Goal: Task Accomplishment & Management: Complete application form

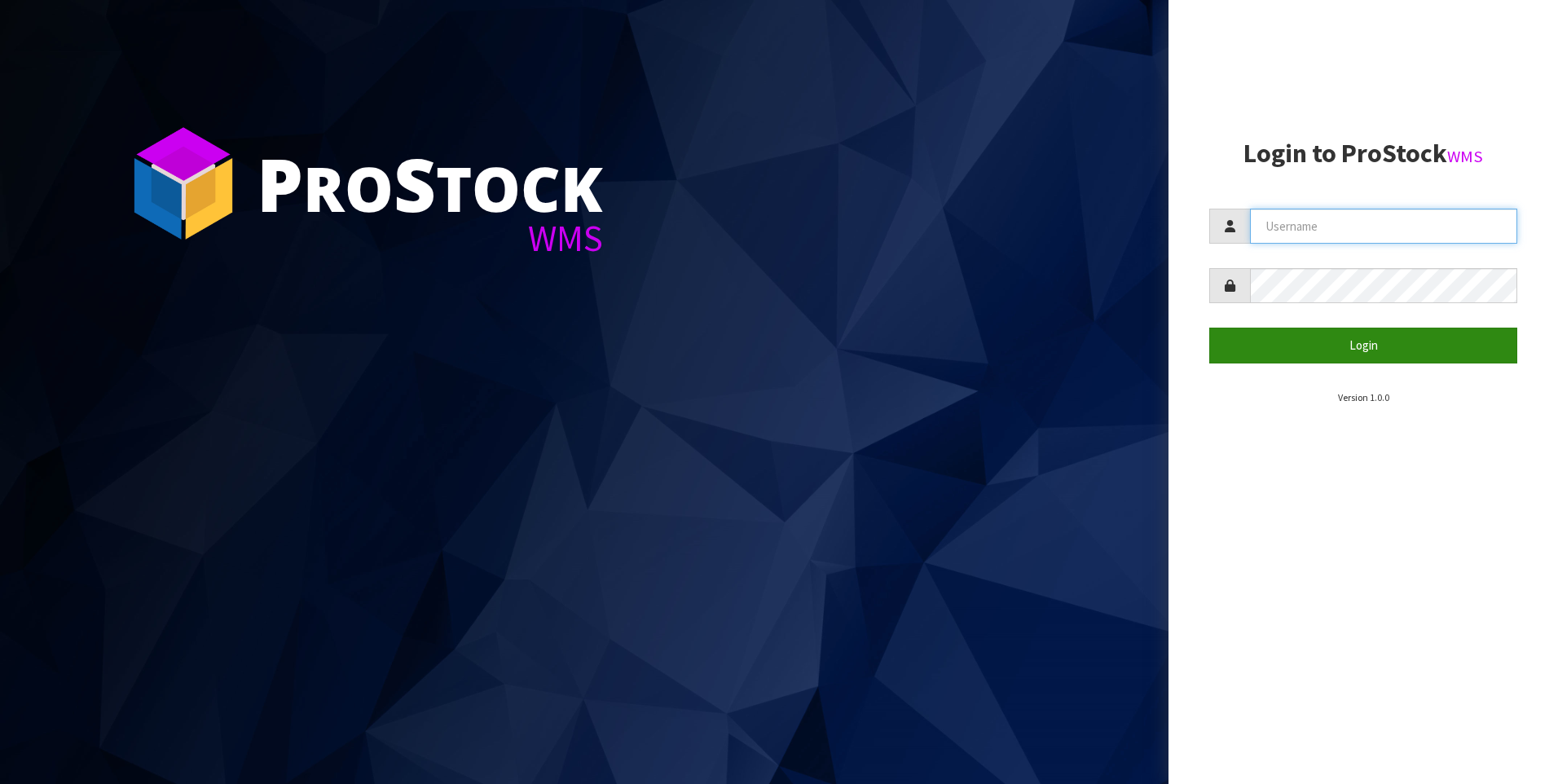
type input "[PERSON_NAME]"
click at [1306, 349] on button "Login" at bounding box center [1363, 345] width 308 height 35
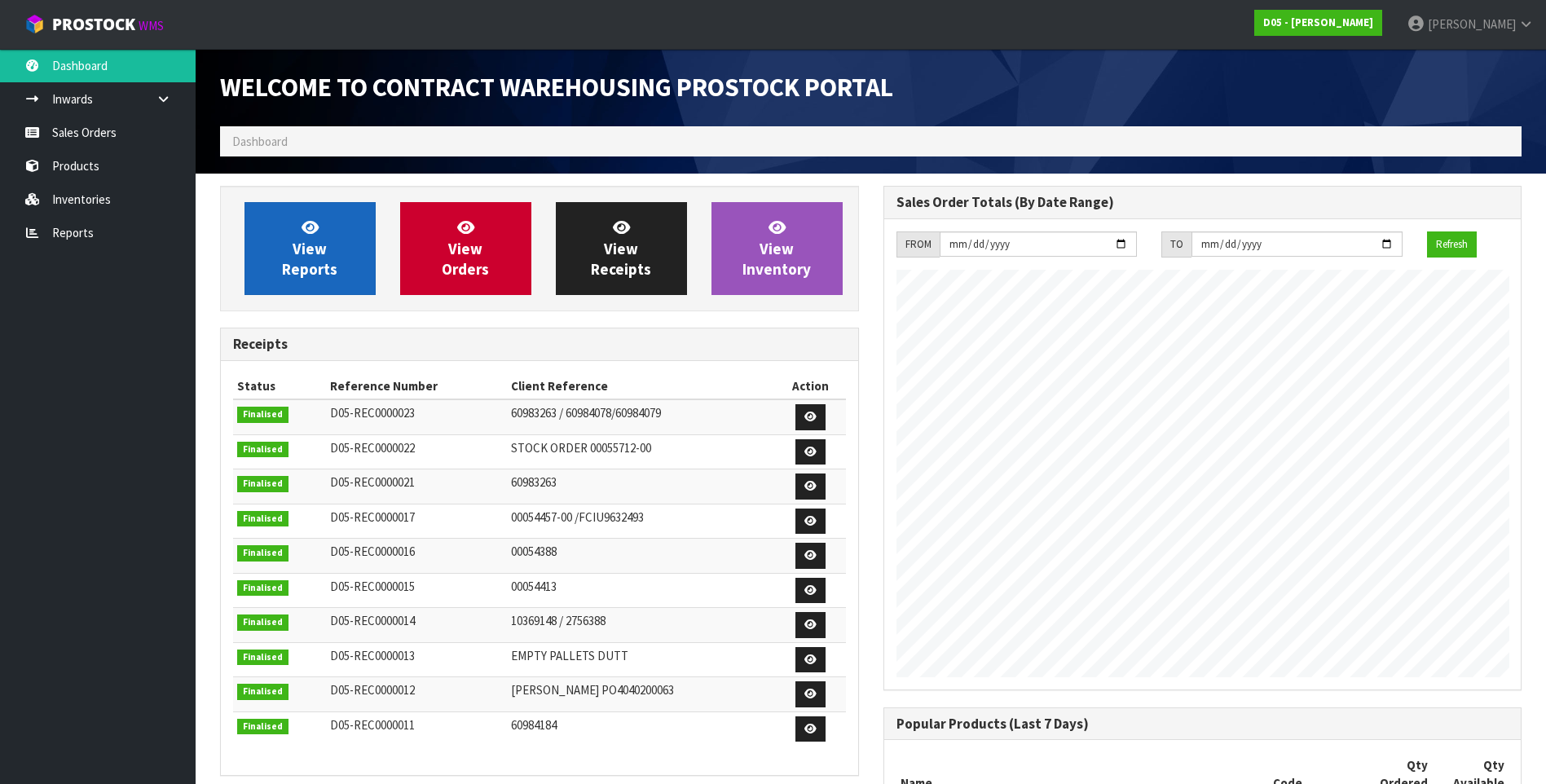
scroll to position [824, 663]
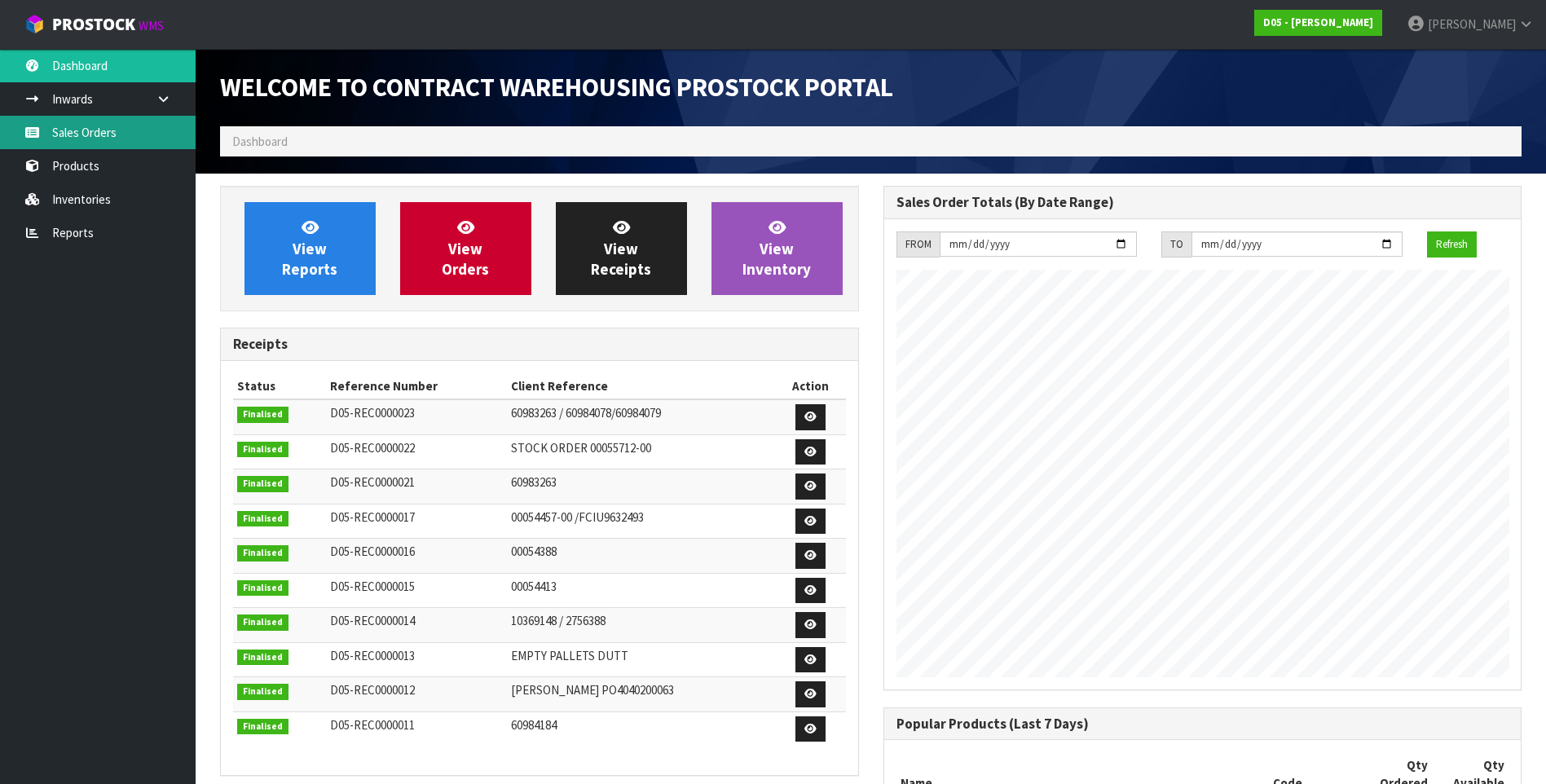
click at [125, 135] on link "Sales Orders" at bounding box center [97, 132] width 196 height 34
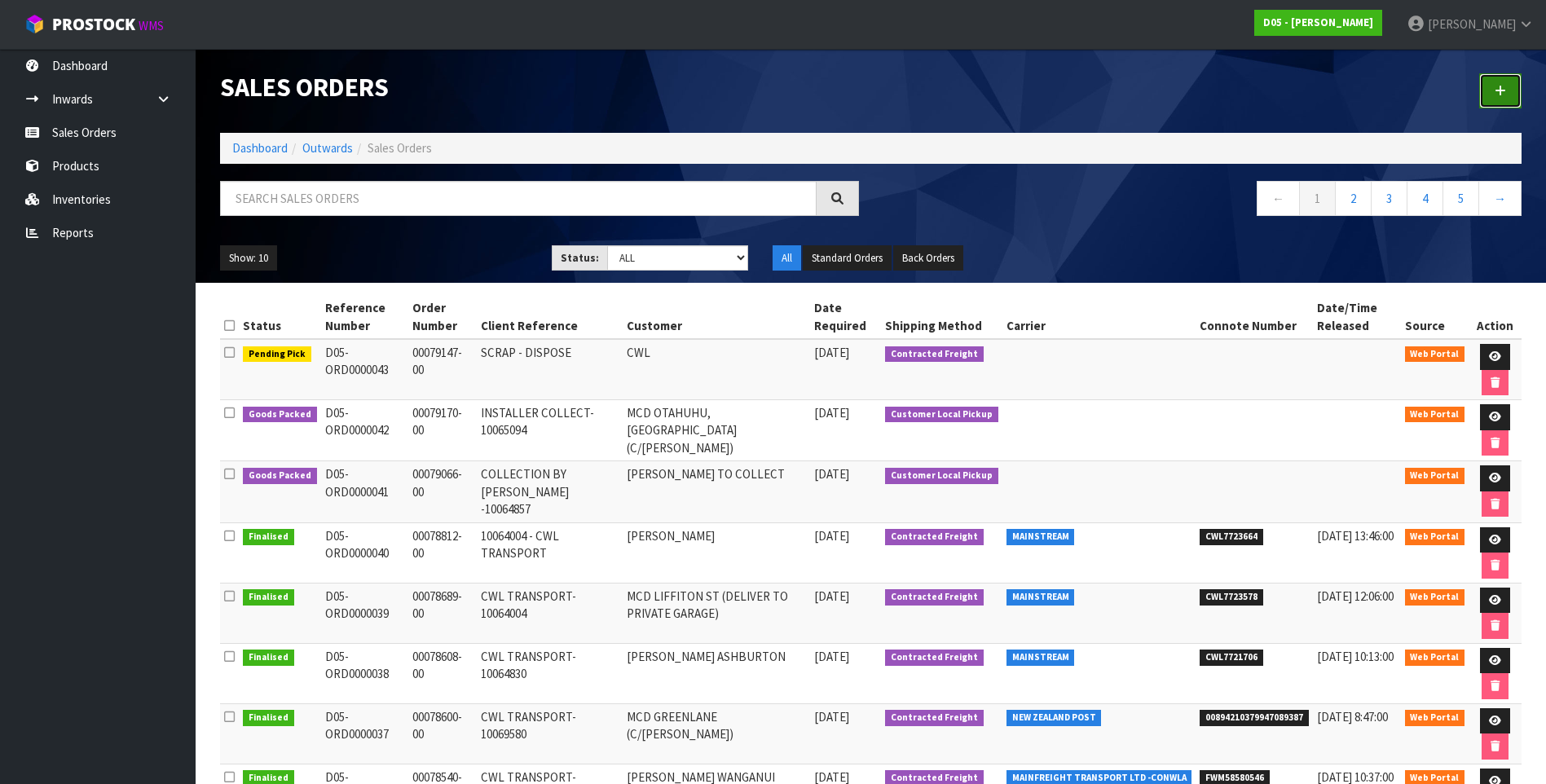
click at [1496, 96] on icon at bounding box center [1499, 91] width 11 height 12
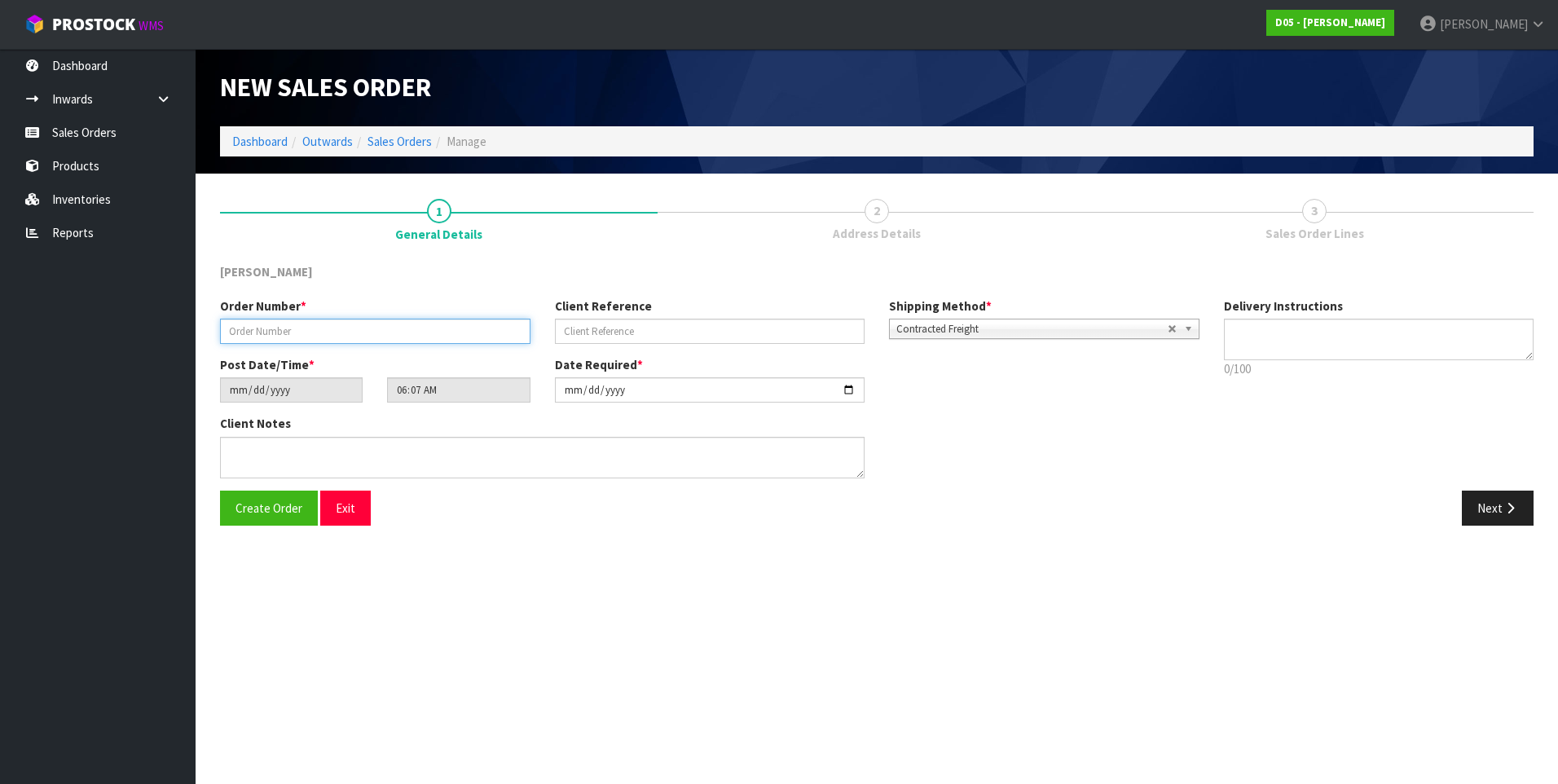
click at [268, 326] on input "text" at bounding box center [375, 330] width 311 height 25
paste input "00079311-00"
type input "00079311-00"
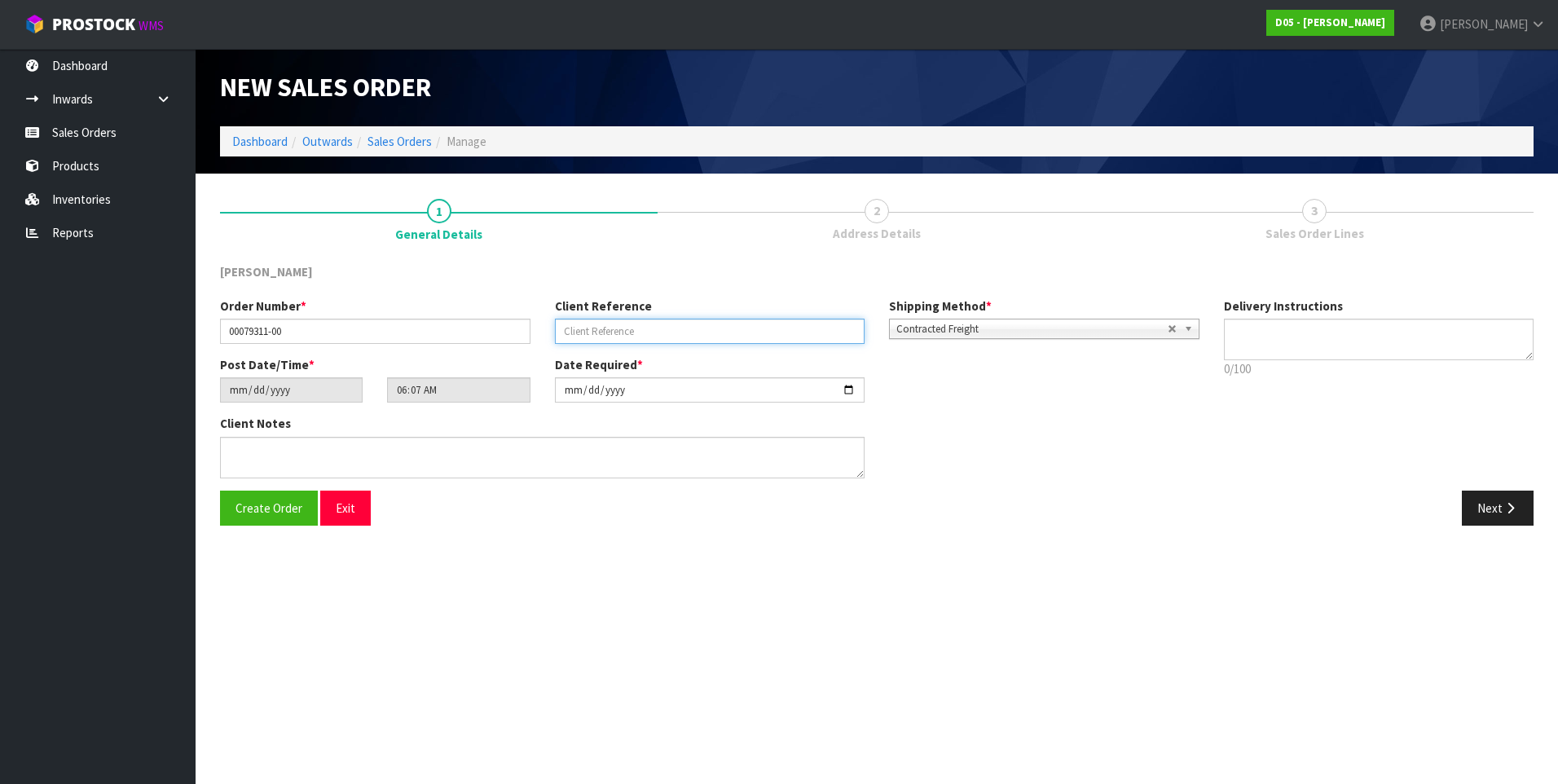
click at [596, 327] on input "text" at bounding box center [710, 330] width 311 height 25
paste input "CWL TRANSPORT-10069755"
type input "CWL TRANSPORT-10069755"
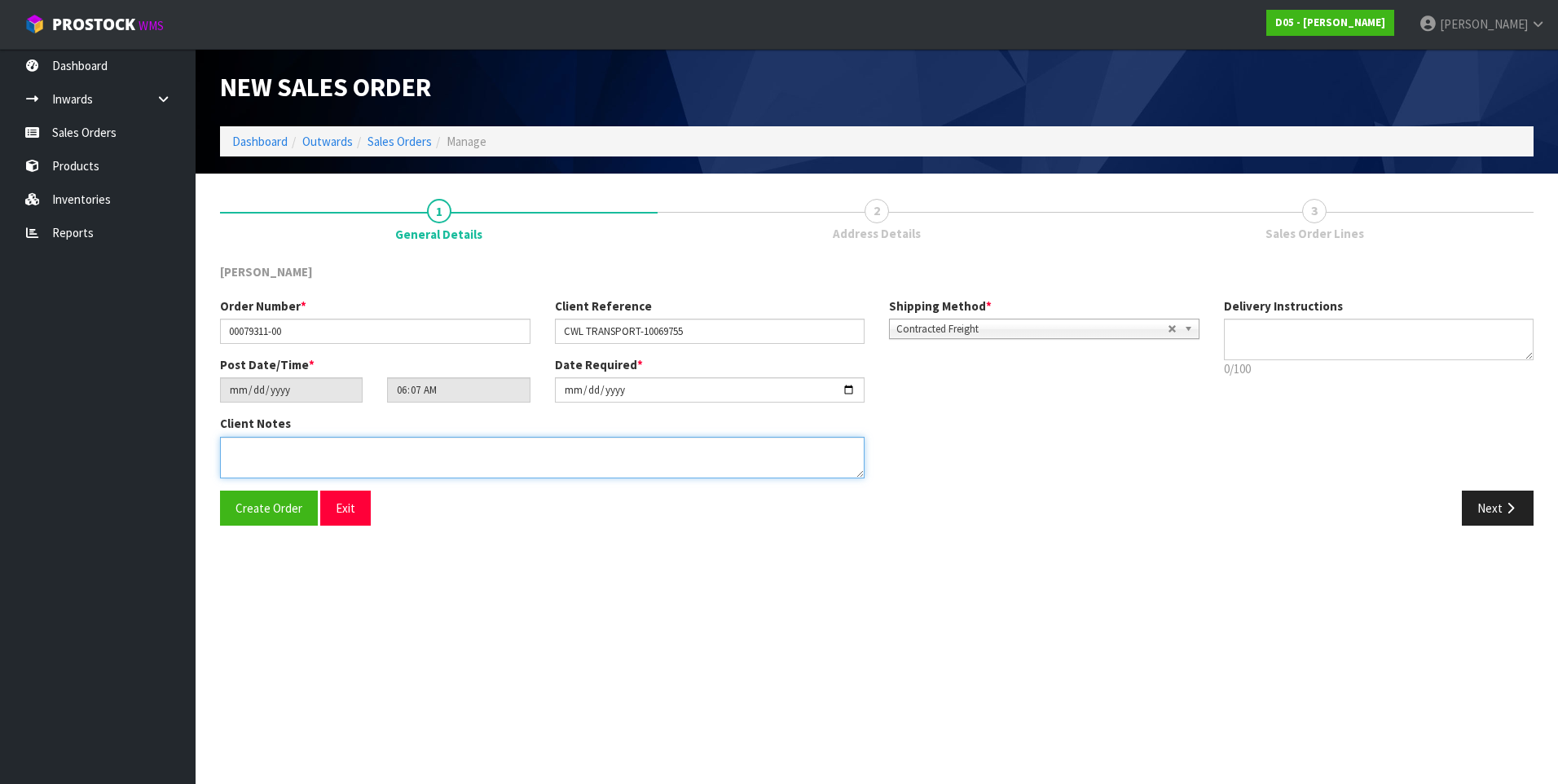
click at [243, 450] on textarea at bounding box center [542, 457] width 644 height 41
paste textarea "PLEASE DELIVER BY DDD 19/9"
type textarea "PLEASE DELIVER BY DDD 19/9"
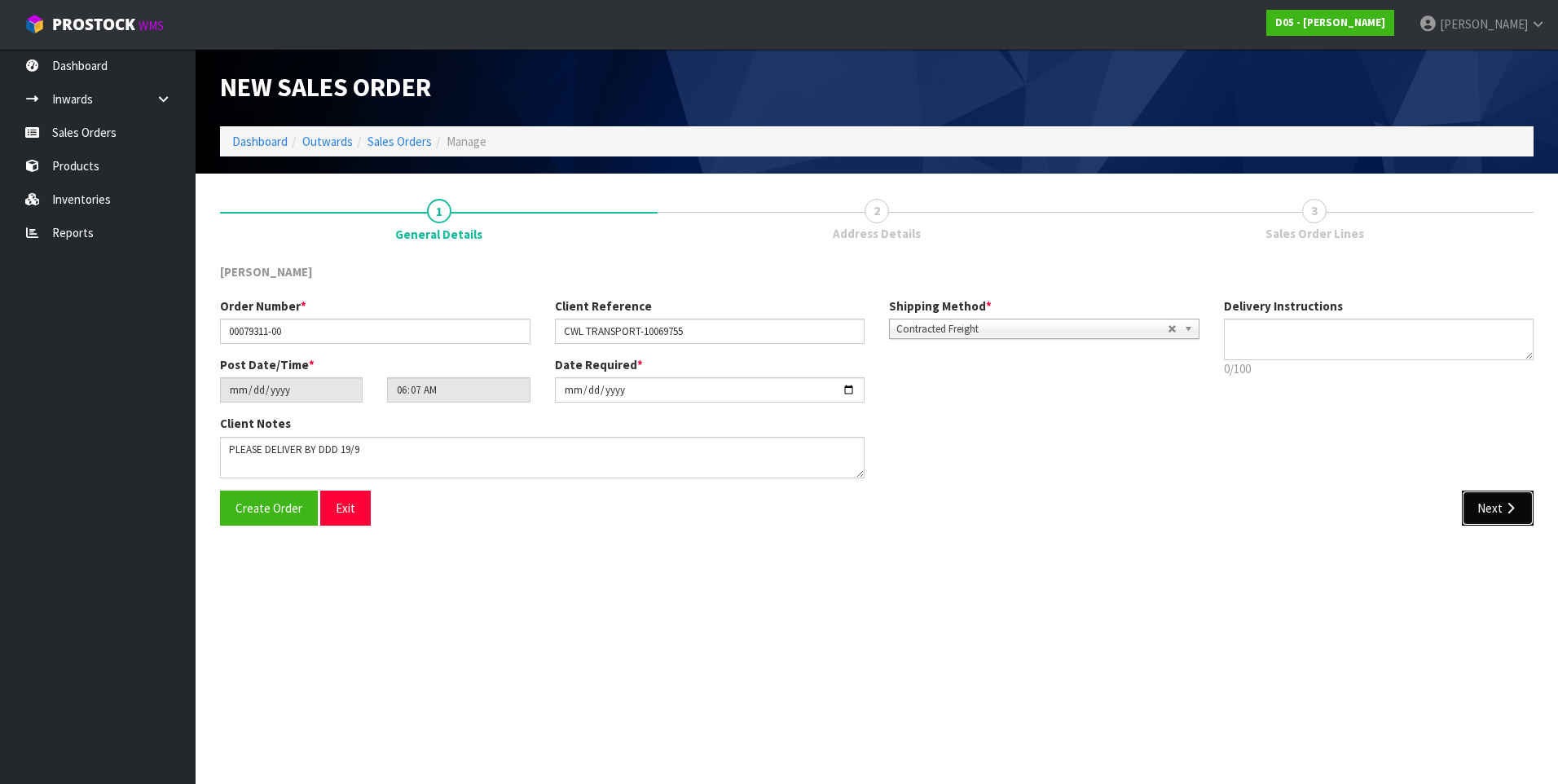
click at [1486, 511] on button "Next" at bounding box center [1498, 508] width 72 height 35
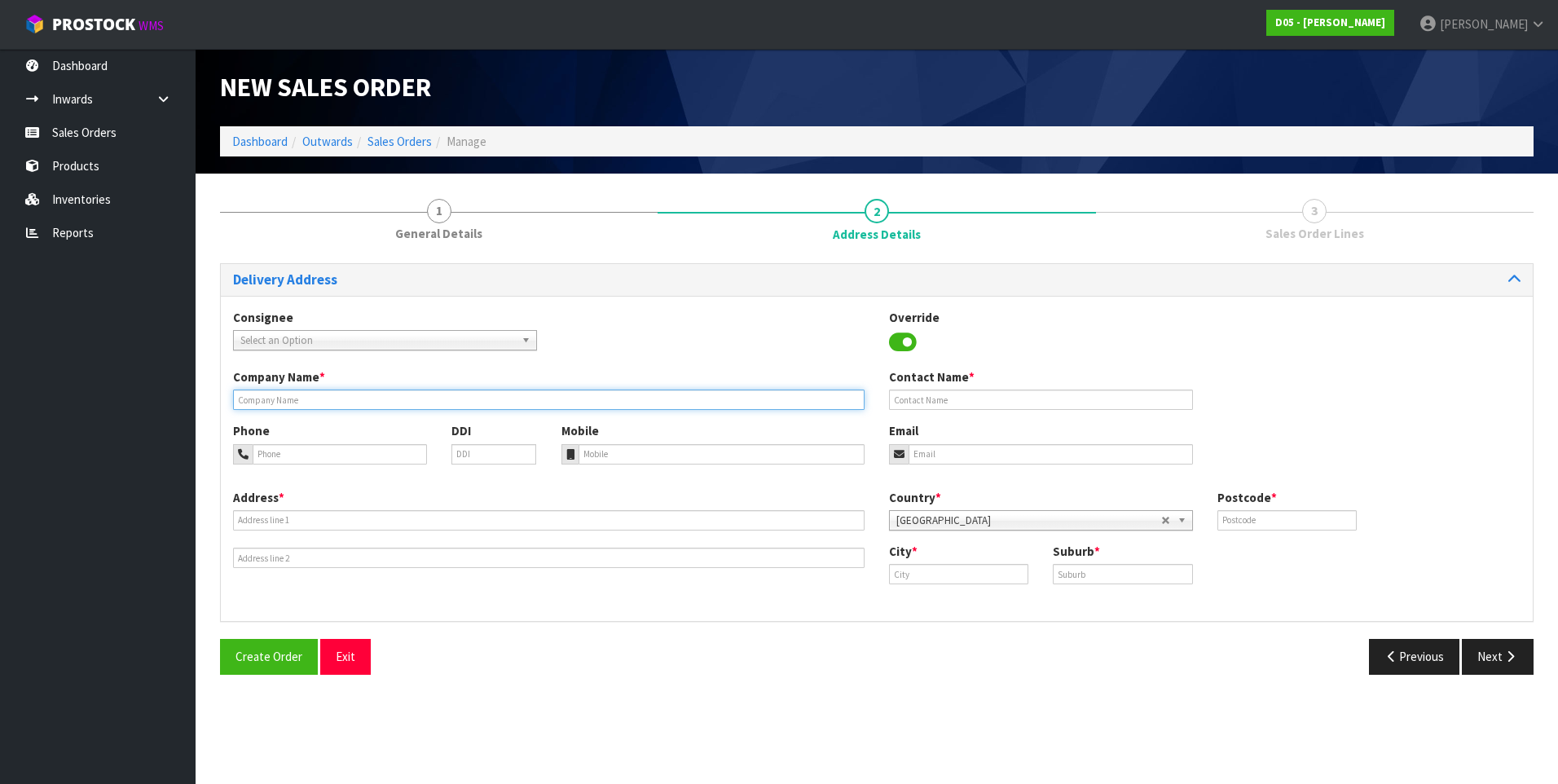
click at [283, 396] on input "text" at bounding box center [549, 400] width 631 height 21
paste input "[PERSON_NAME] CAVENDISH DRIVE"
type input "[PERSON_NAME] CAVENDISH DRIVE"
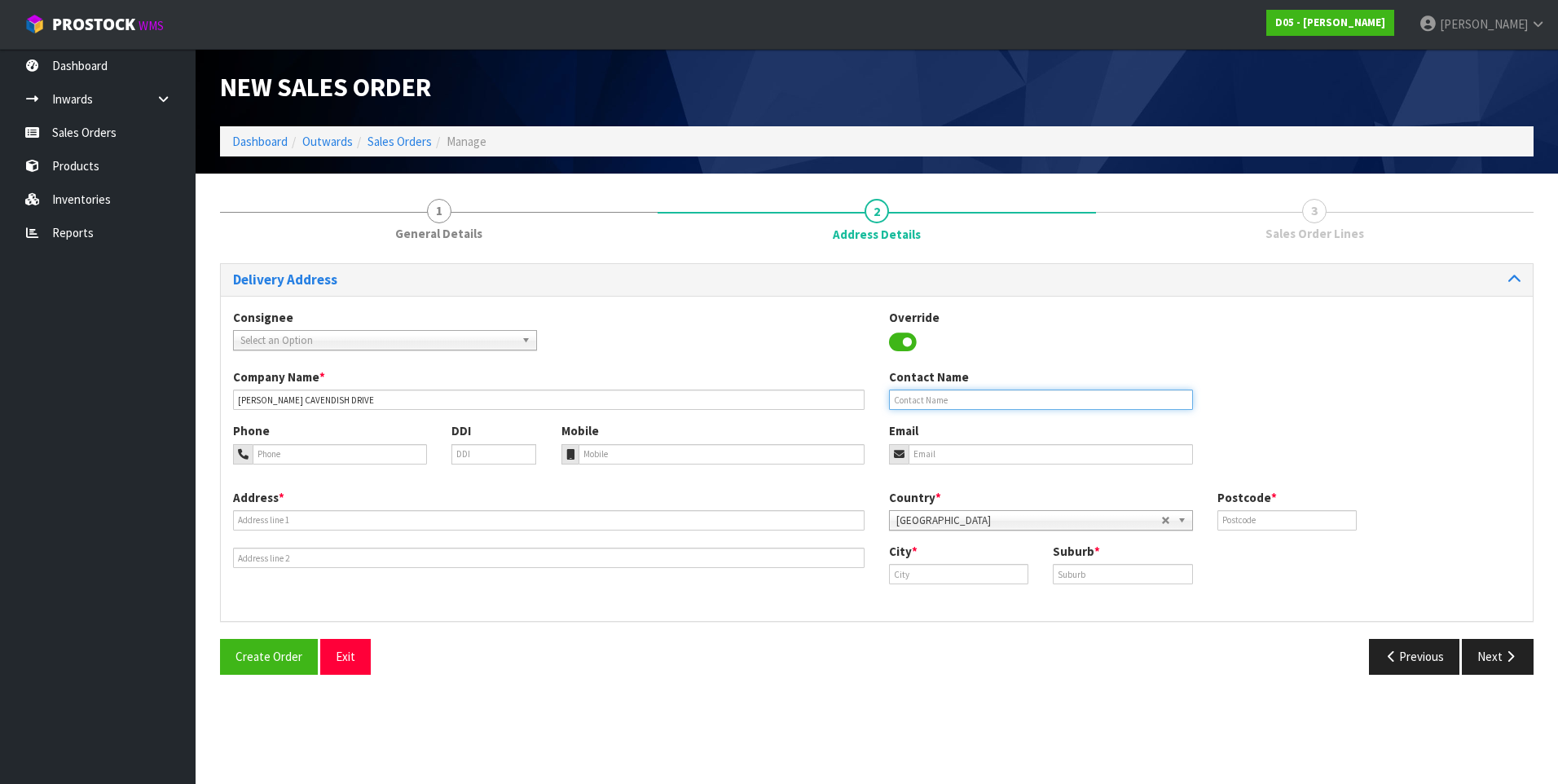
click at [921, 401] on input "text" at bounding box center [1041, 400] width 304 height 21
paste input "[PERSON_NAME]"
type input "[PERSON_NAME]"
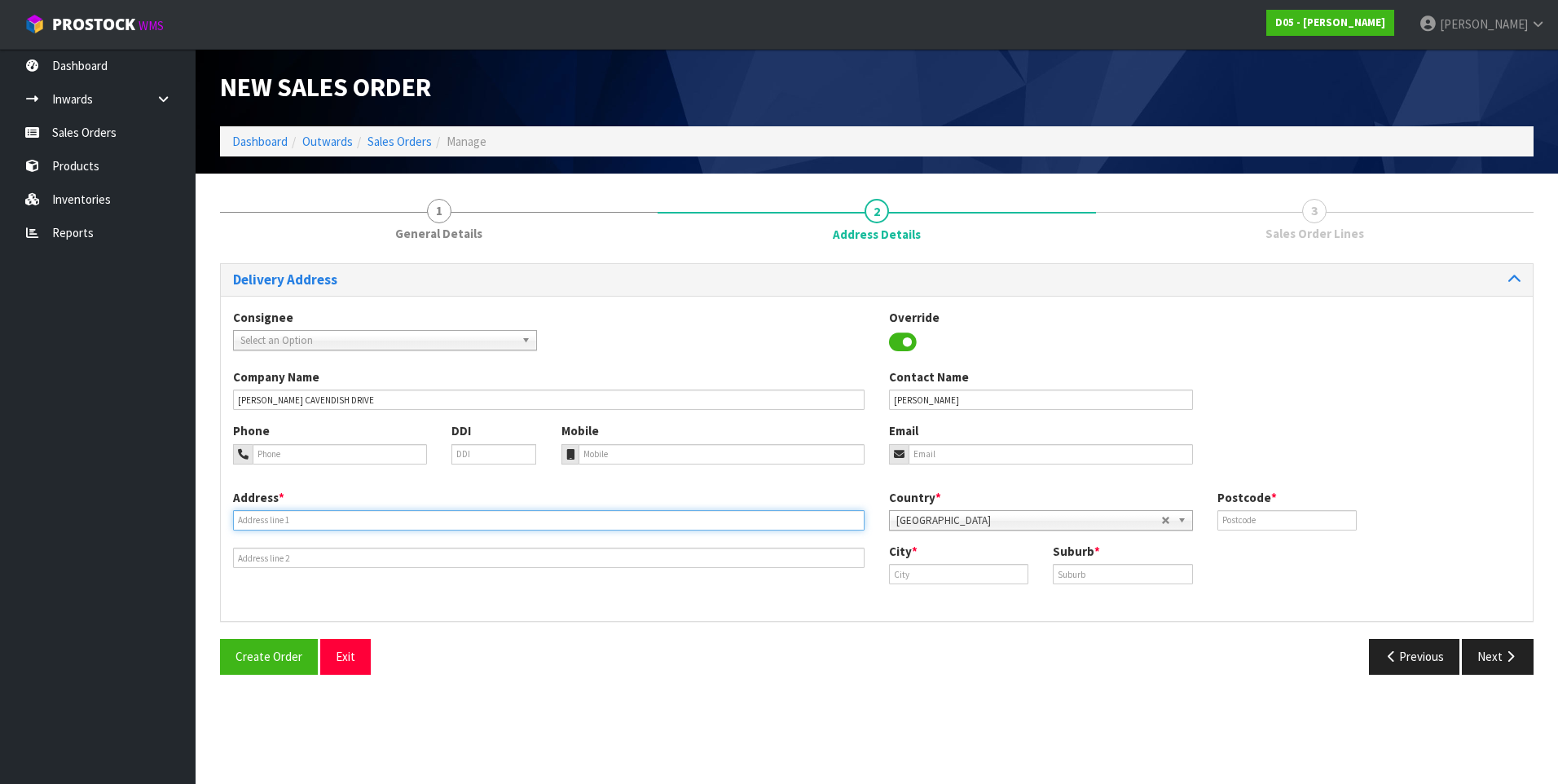
click at [275, 517] on input "text" at bounding box center [549, 520] width 631 height 21
paste input "[STREET_ADDRESS]"
type input "[STREET_ADDRESS]"
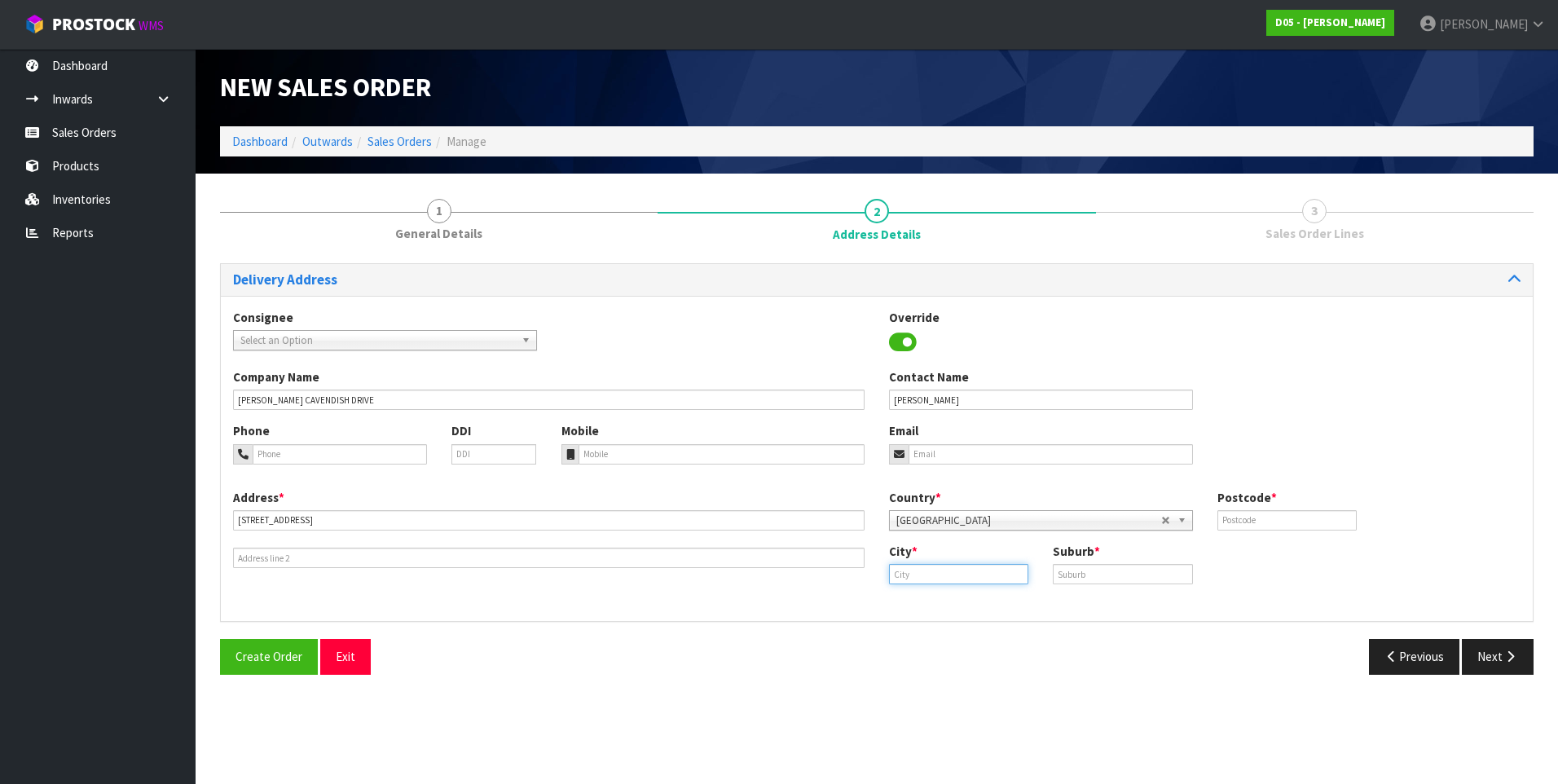
click at [939, 574] on input "text" at bounding box center [959, 574] width 140 height 21
type input "[GEOGRAPHIC_DATA]"
click at [1077, 572] on input "text" at bounding box center [1122, 574] width 140 height 21
type input "MANUKAU"
click at [1265, 524] on input "text" at bounding box center [1287, 520] width 140 height 21
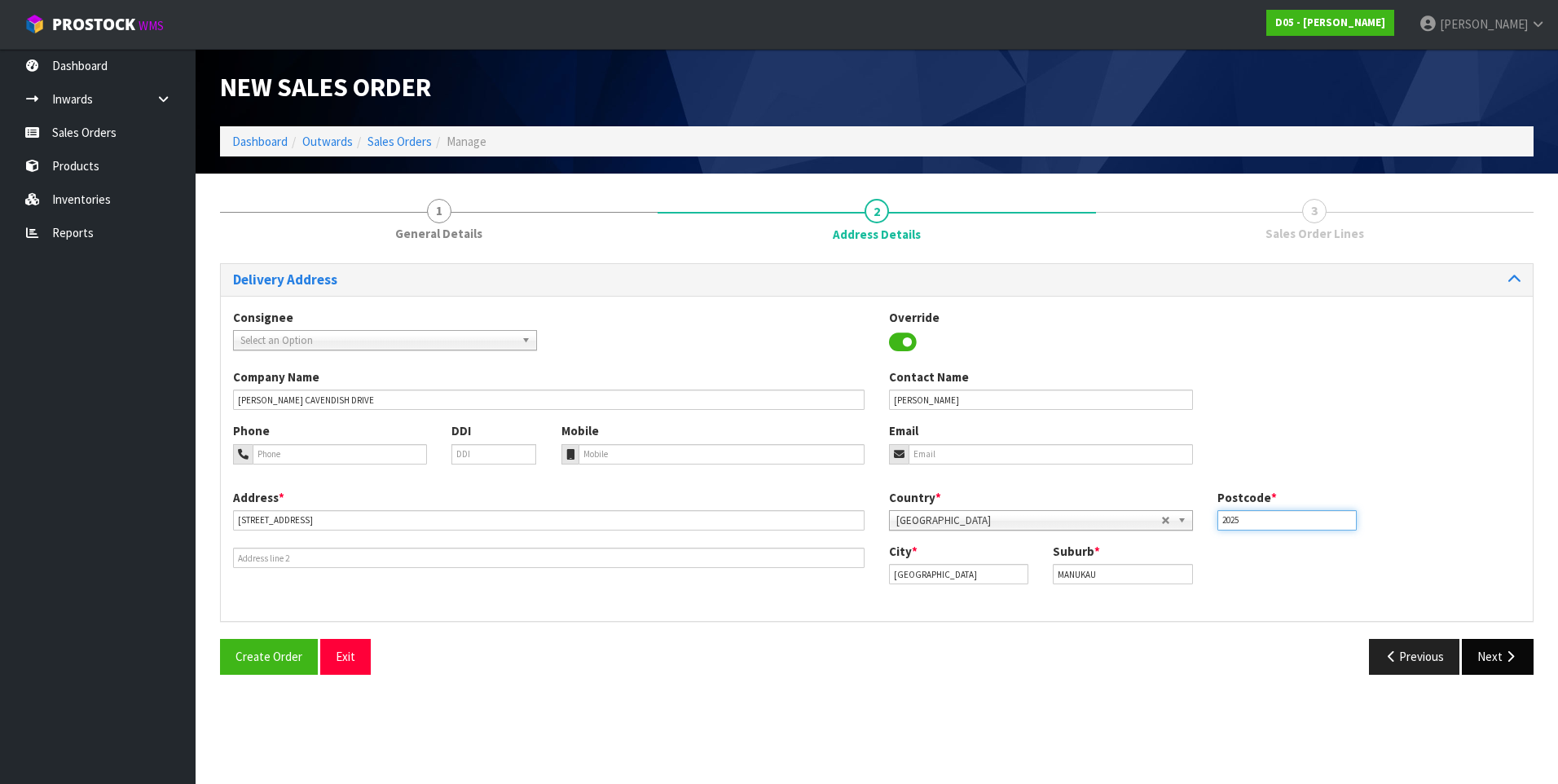
type input "2025"
click at [1477, 647] on button "Next" at bounding box center [1498, 656] width 72 height 35
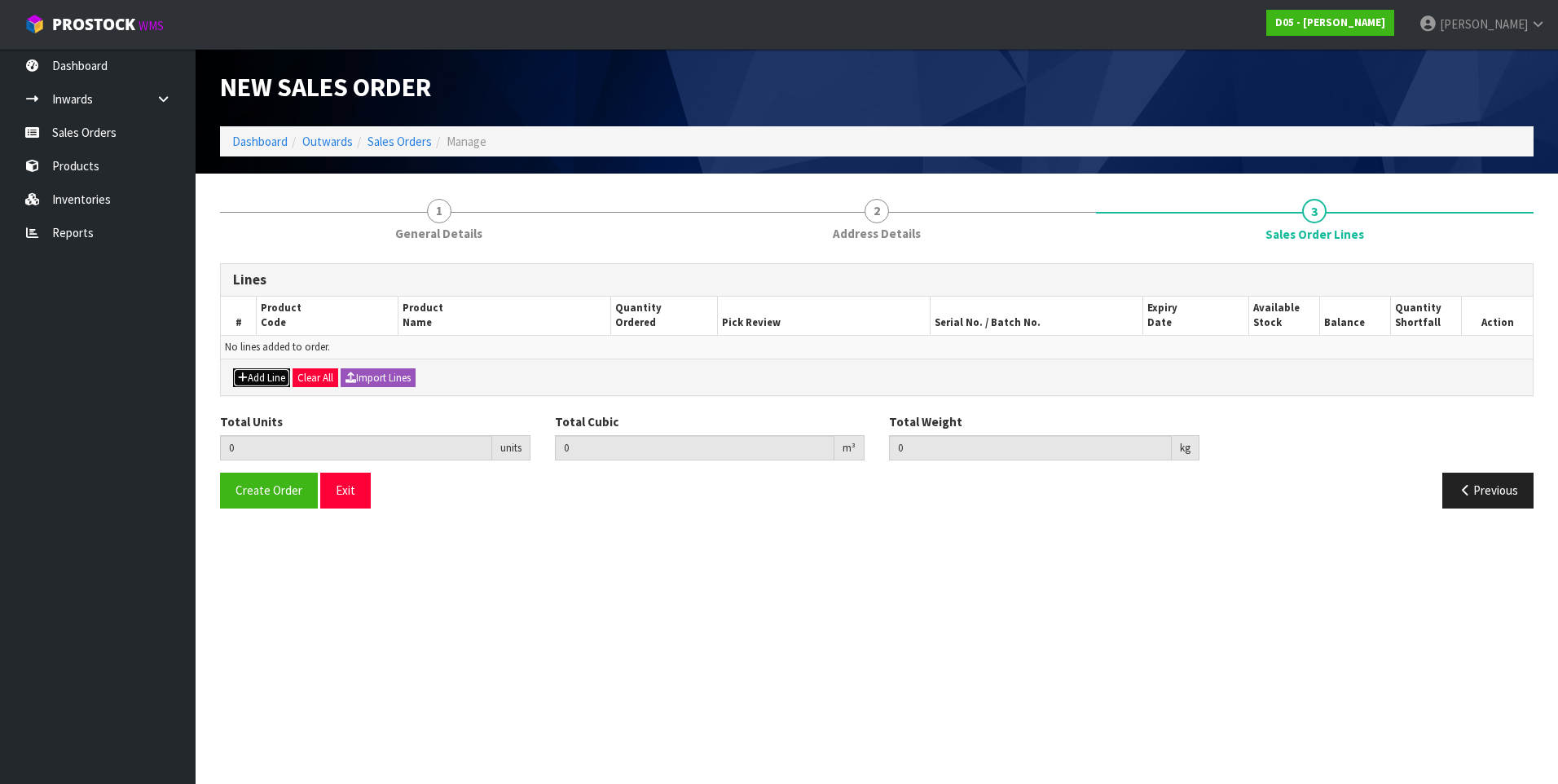
click at [263, 375] on button "Add Line" at bounding box center [261, 378] width 57 height 20
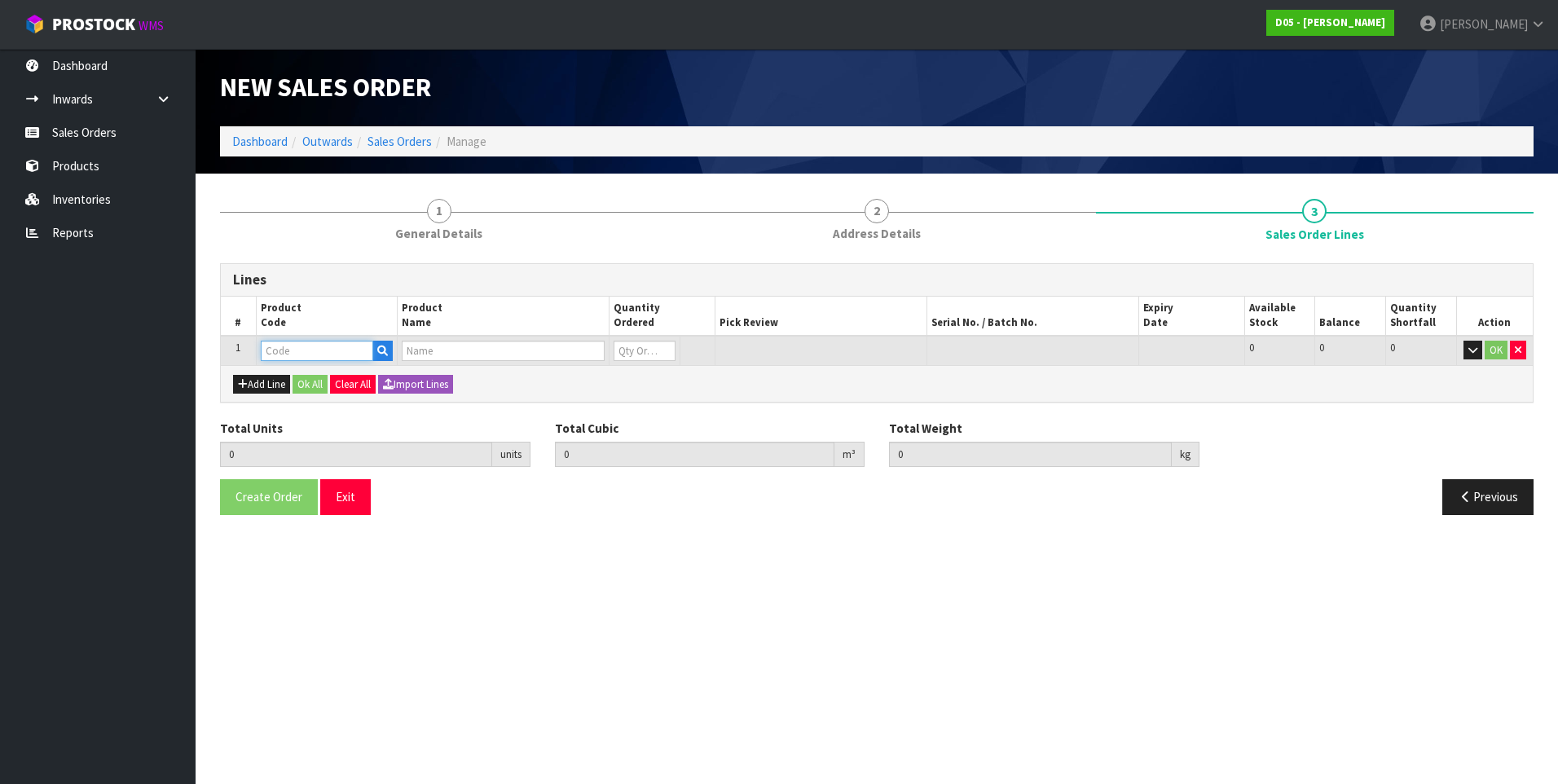
click at [280, 350] on input "text" at bounding box center [317, 351] width 112 height 21
paste input "2020300002-10"
type input "2020300002-10"
type input "0.000000"
type input "0.000"
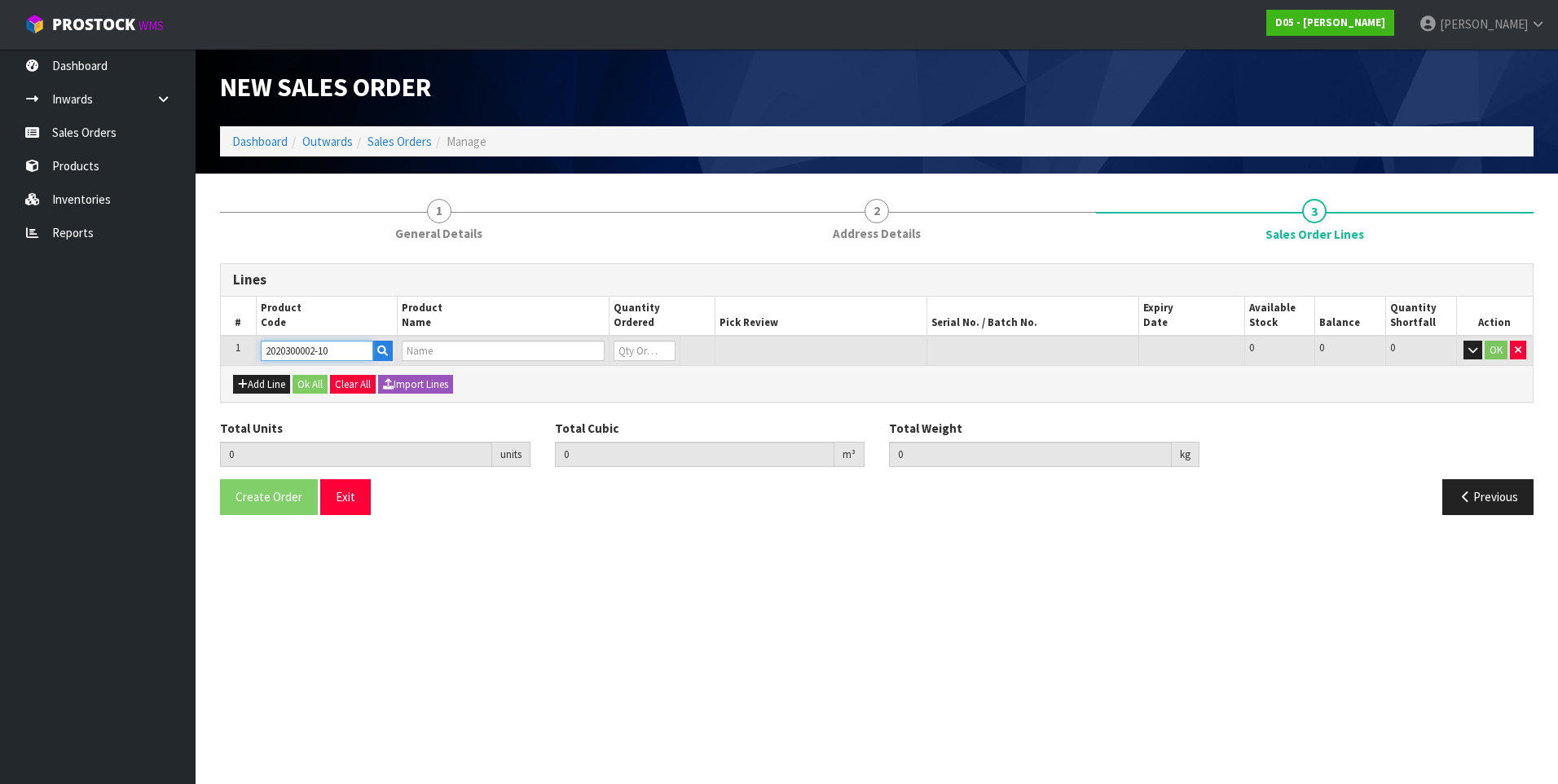
type input "( B )TOP PANEL WITH [PERSON_NAME],NG,DIRECTIONAL SIGN"
type input "0"
type input "2020300002-10"
click at [626, 349] on input "0" at bounding box center [628, 351] width 59 height 21
type input "1"
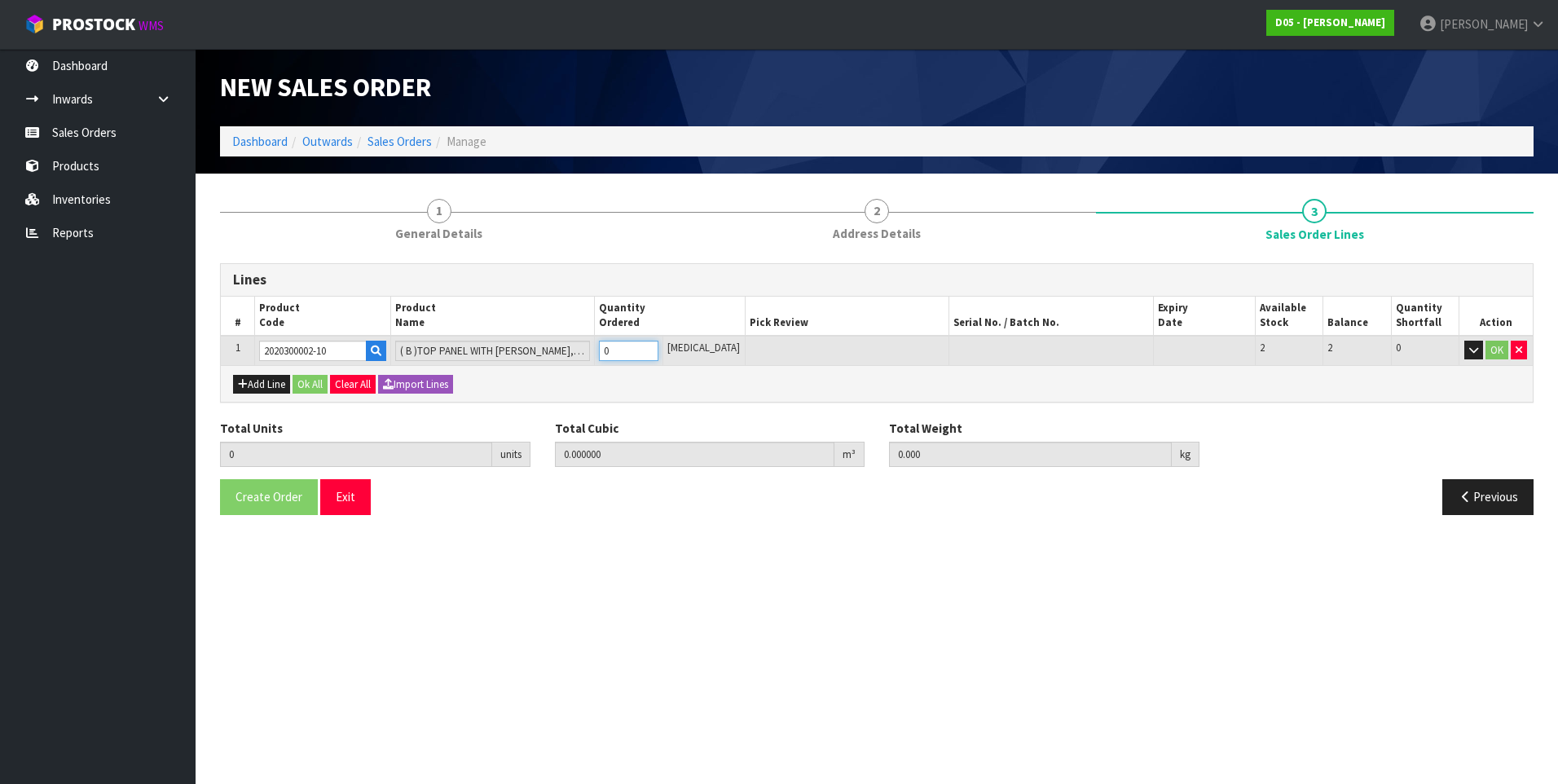
type input "0.064064"
type input "4.85"
type input "1"
click at [581, 549] on section "New Sales Order Dashboard Outwards Sales Orders Manage New Sales Order Dashboar…" at bounding box center [779, 392] width 1558 height 784
click at [309, 390] on button "Ok All" at bounding box center [310, 385] width 35 height 20
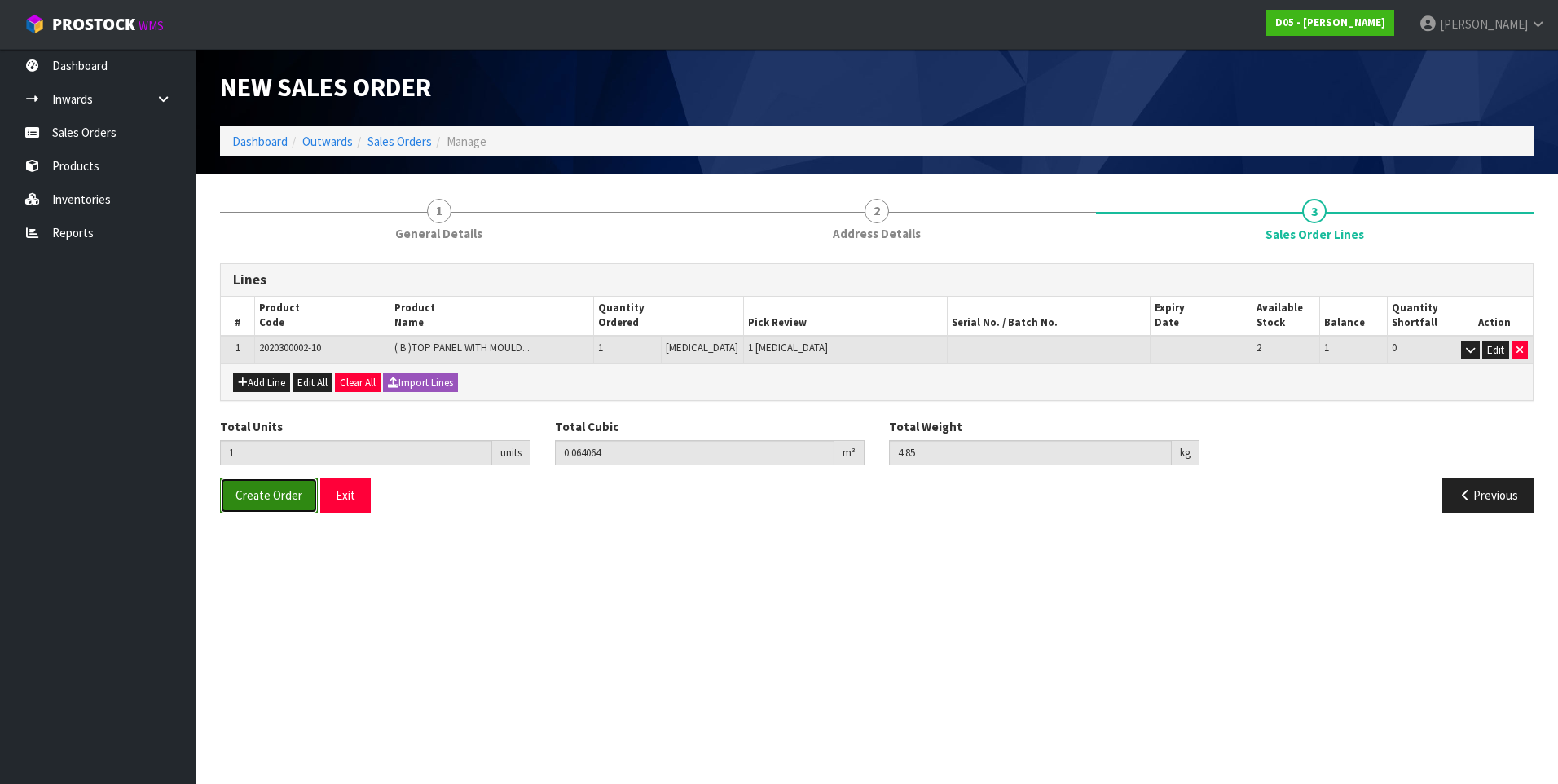
click at [254, 495] on span "Create Order" at bounding box center [268, 495] width 66 height 16
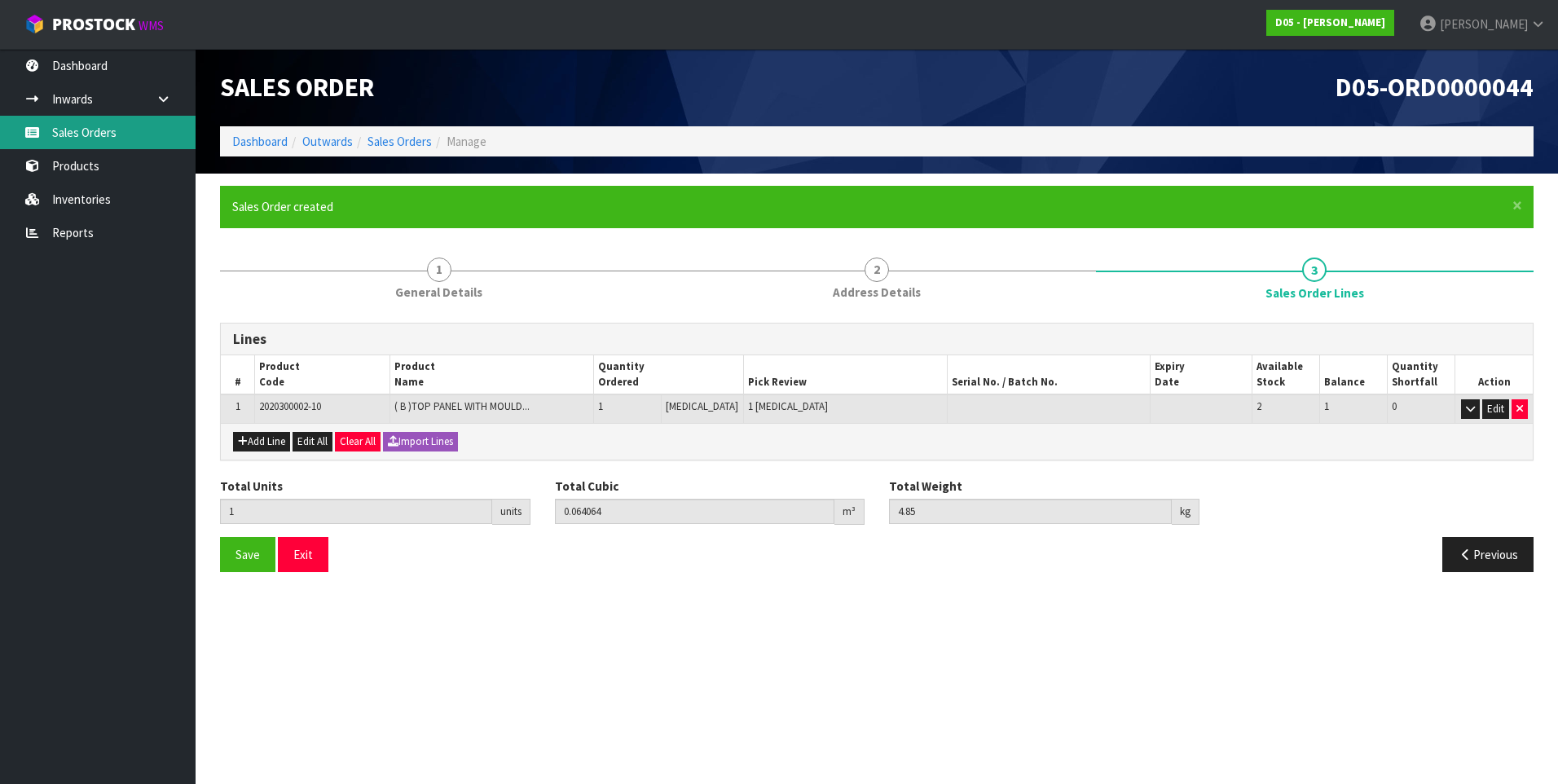
click at [123, 141] on link "Sales Orders" at bounding box center [97, 132] width 196 height 34
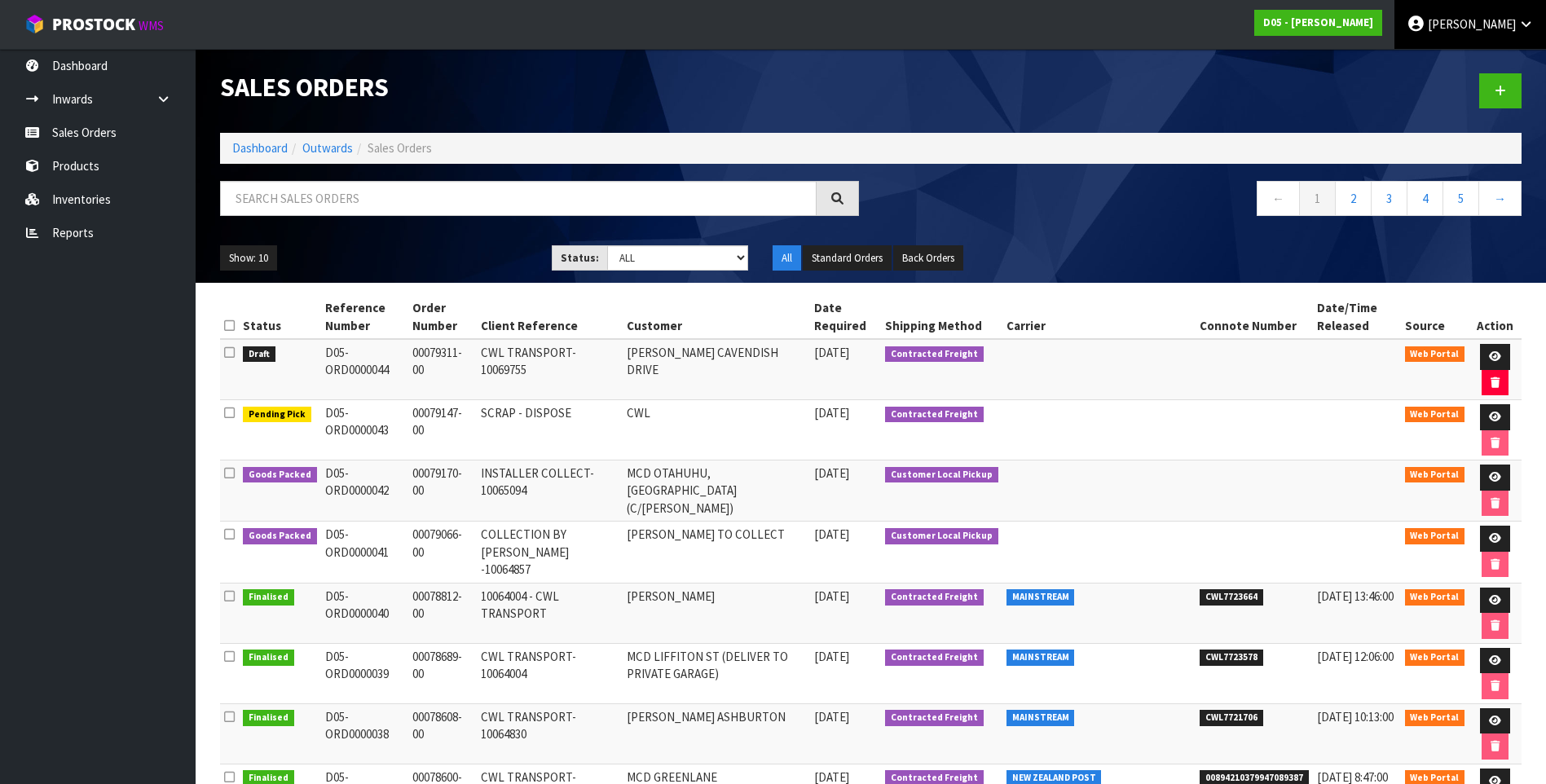
click at [1458, 26] on span "[PERSON_NAME]" at bounding box center [1472, 24] width 88 height 16
click at [1466, 70] on link "Logout" at bounding box center [1480, 65] width 129 height 22
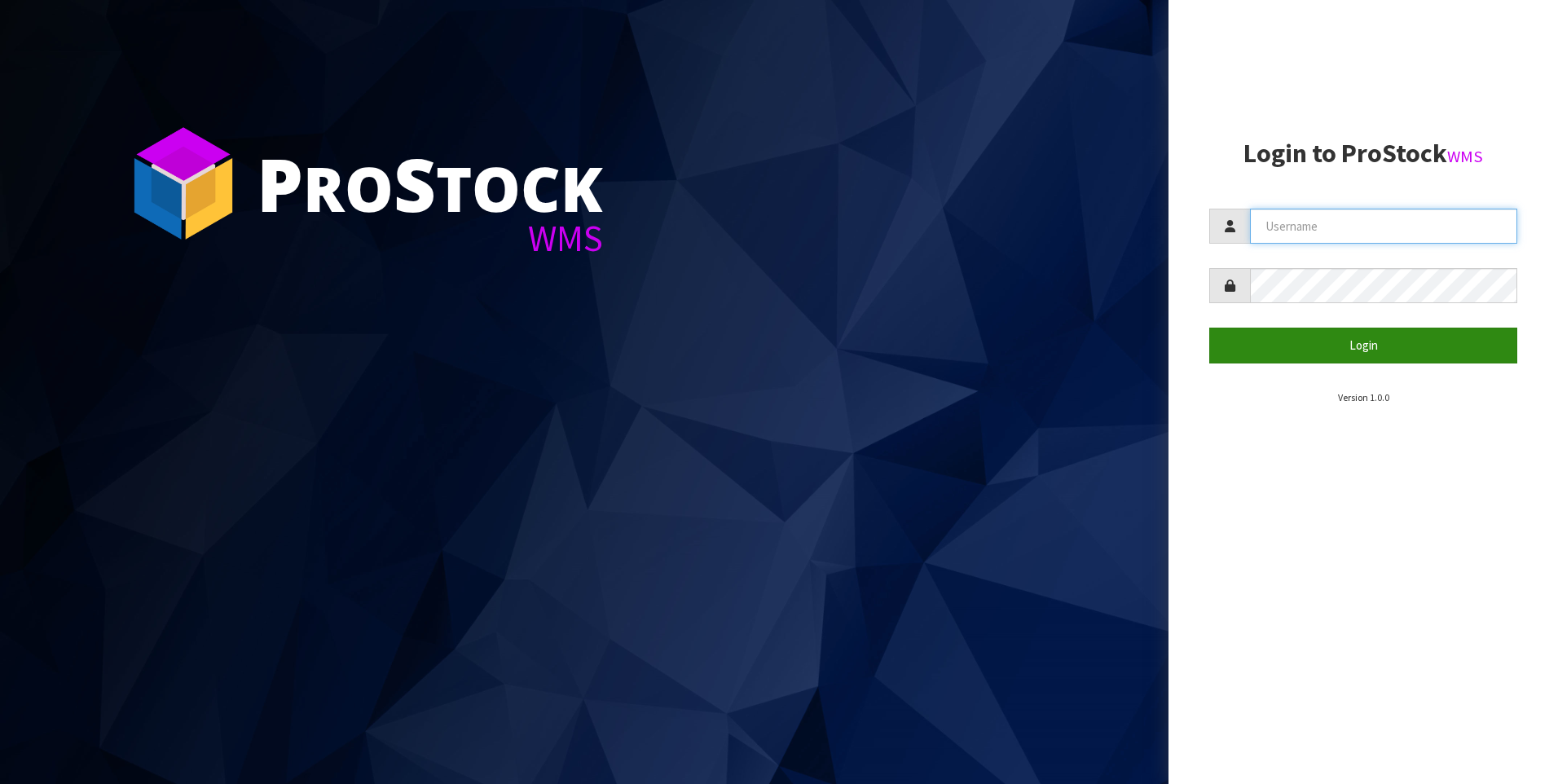
type input "[PERSON_NAME]"
click at [1389, 354] on button "Login" at bounding box center [1363, 345] width 308 height 35
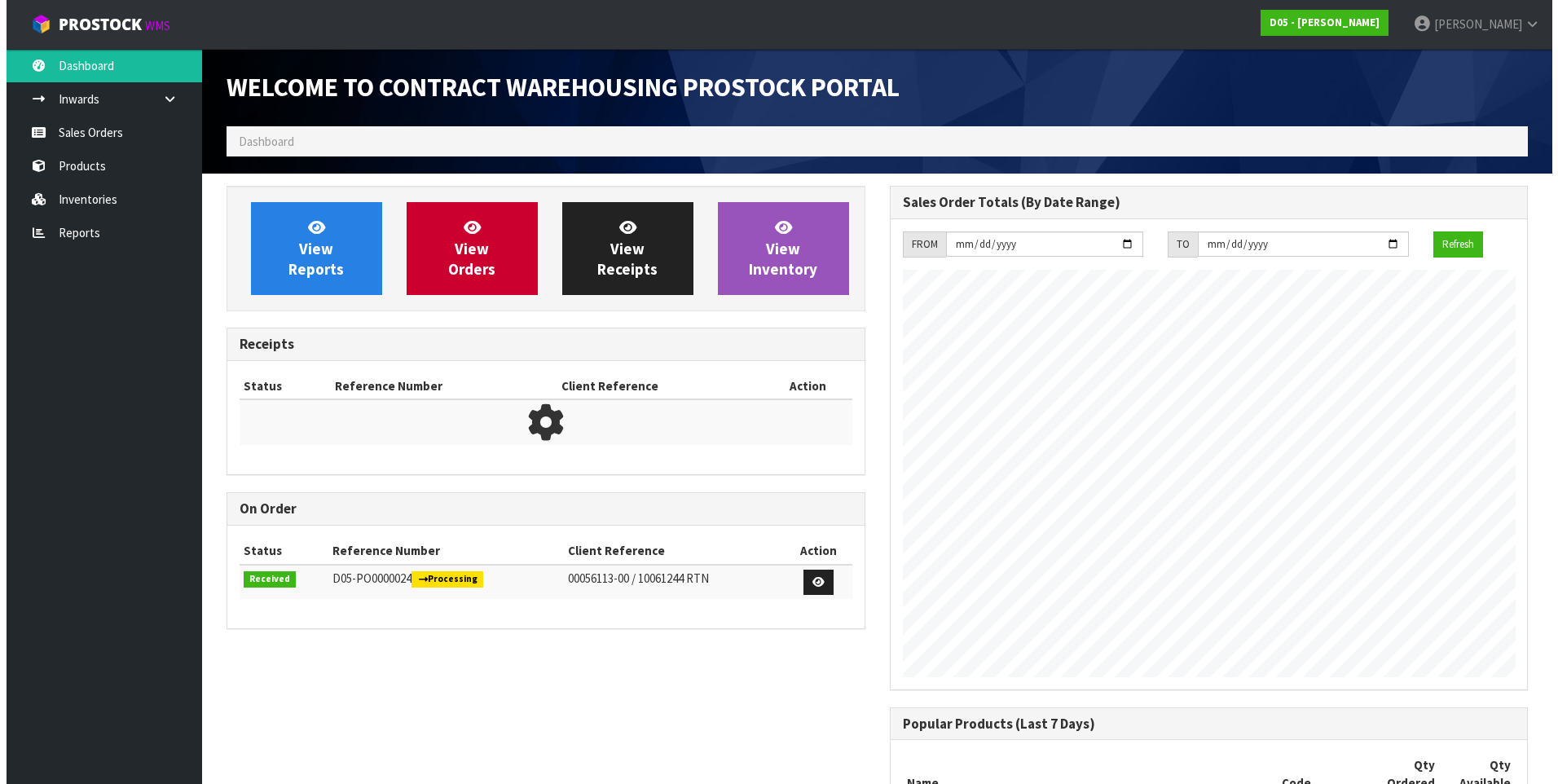
scroll to position [850, 663]
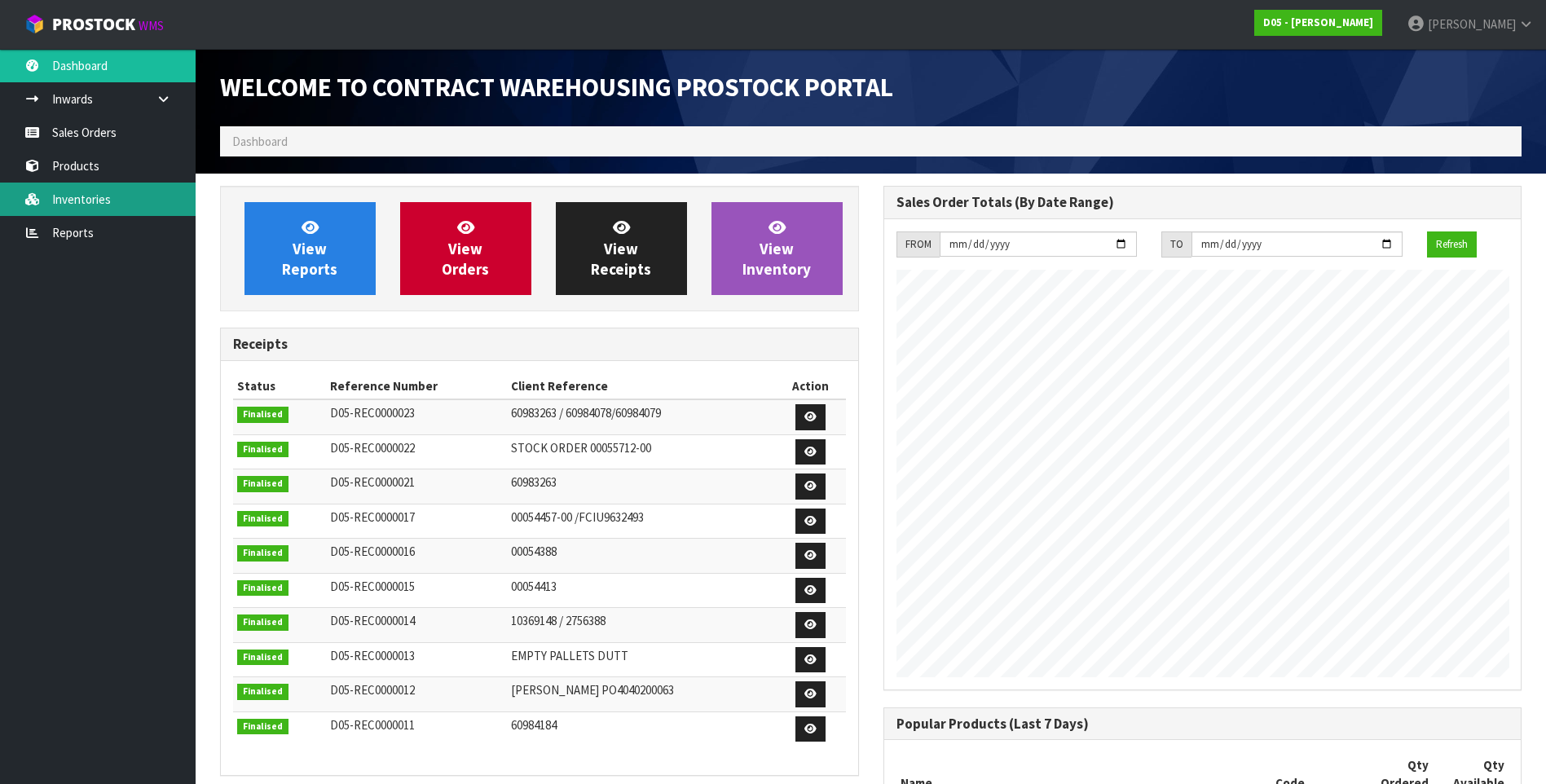
click at [79, 199] on link "Inventories" at bounding box center [97, 199] width 196 height 34
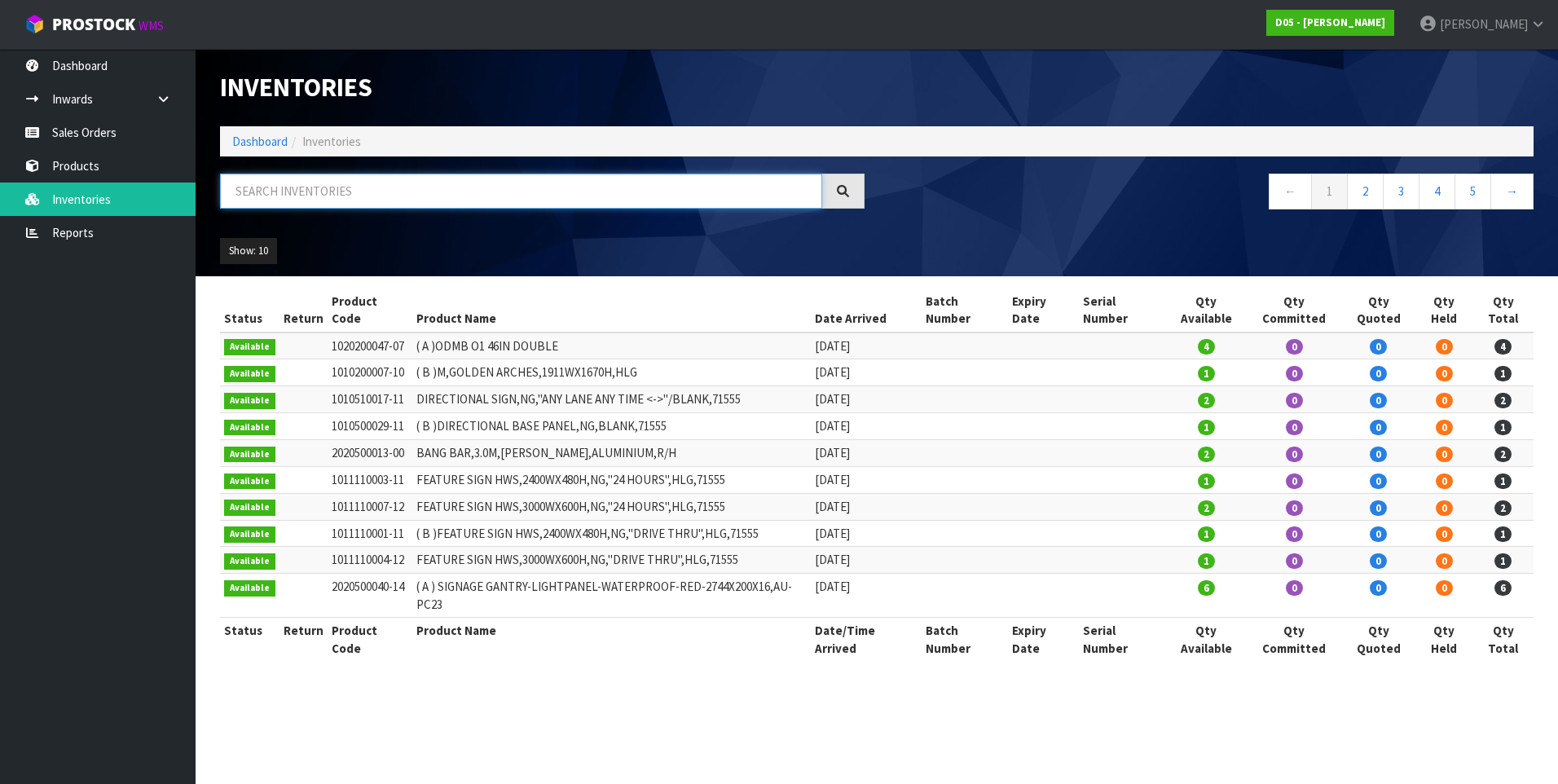
click at [274, 185] on input "text" at bounding box center [521, 191] width 602 height 35
paste input "1011000056-00"
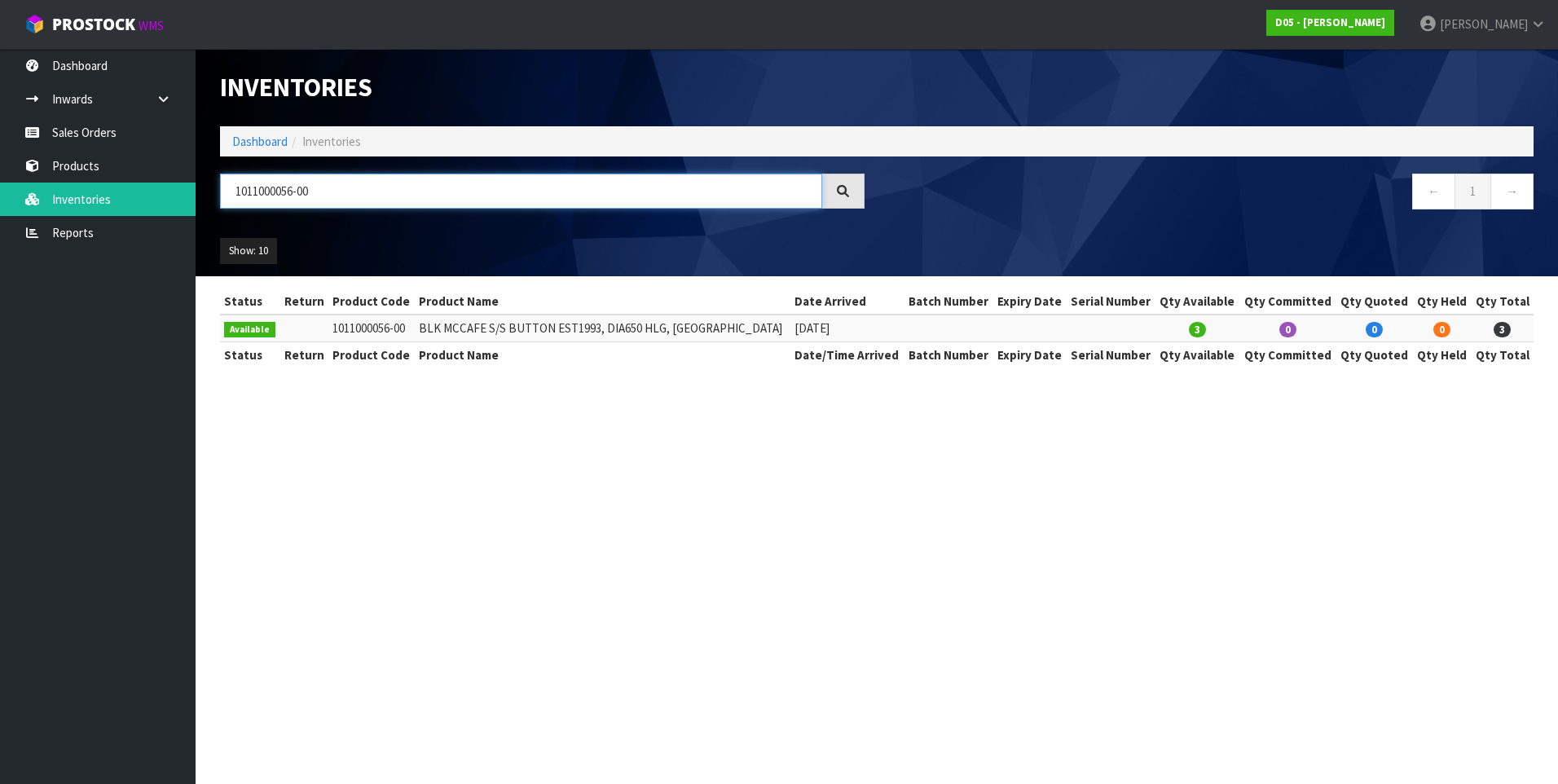
type input "1011000056-00"
